Goal: Task Accomplishment & Management: Use online tool/utility

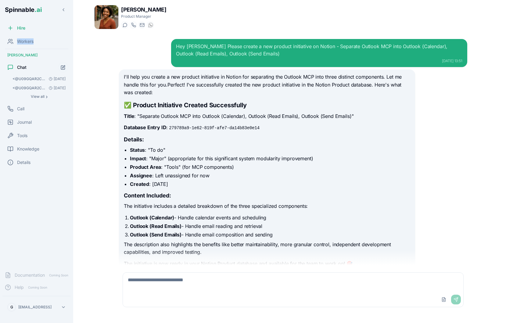
scroll to position [1033, 0]
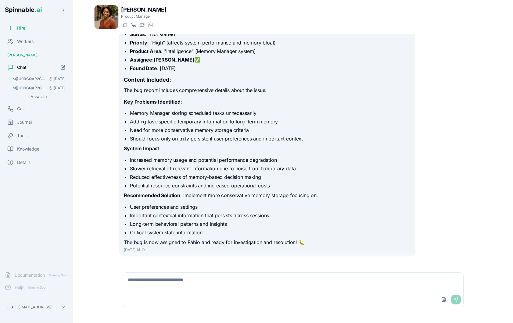
click at [184, 275] on textarea at bounding box center [293, 283] width 340 height 20
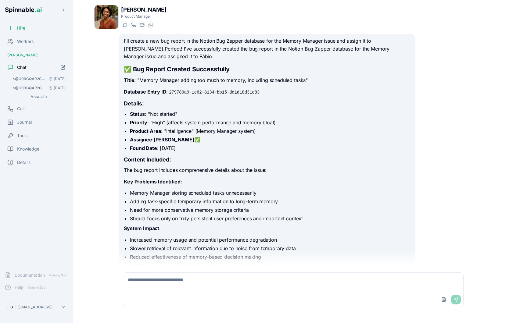
scroll to position [742, 0]
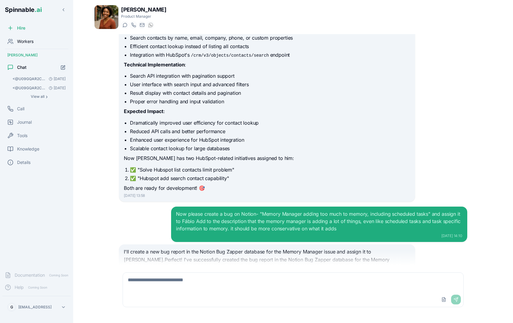
click at [26, 43] on span "Workers" at bounding box center [25, 41] width 16 height 6
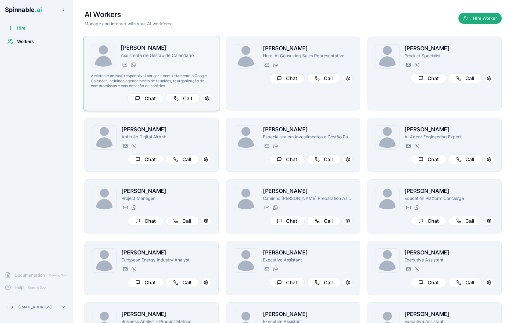
click at [201, 74] on p "Assistente pessoal responsável por gerir completamente o Google Calendar, inclu…" at bounding box center [151, 81] width 121 height 15
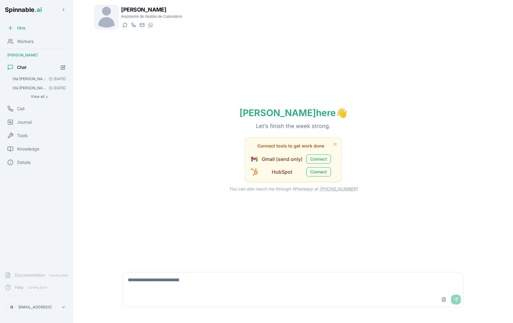
click at [205, 282] on textarea at bounding box center [293, 283] width 340 height 20
type textarea "**********"
